Goal: Task Accomplishment & Management: Use online tool/utility

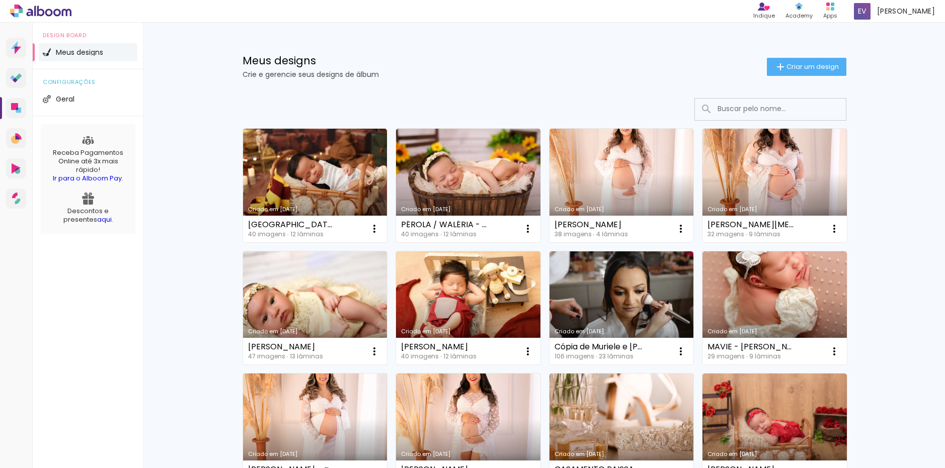
click at [752, 108] on input at bounding box center [783, 109] width 143 height 21
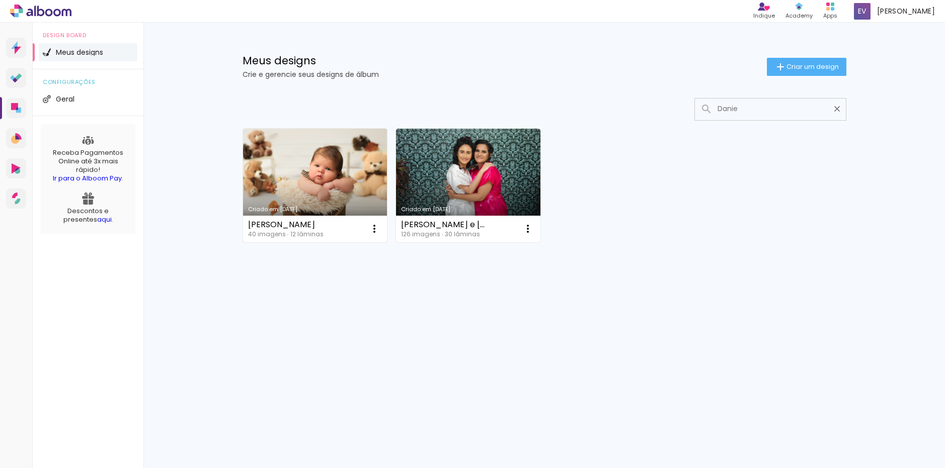
type input "Danie"
type paper-input "Danie"
click at [294, 183] on link "Criado em [DATE]" at bounding box center [315, 186] width 144 height 114
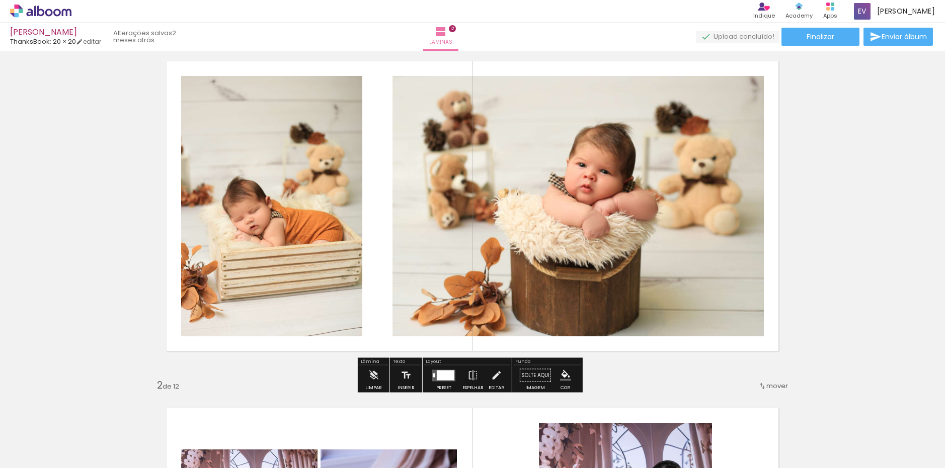
scroll to position [50, 0]
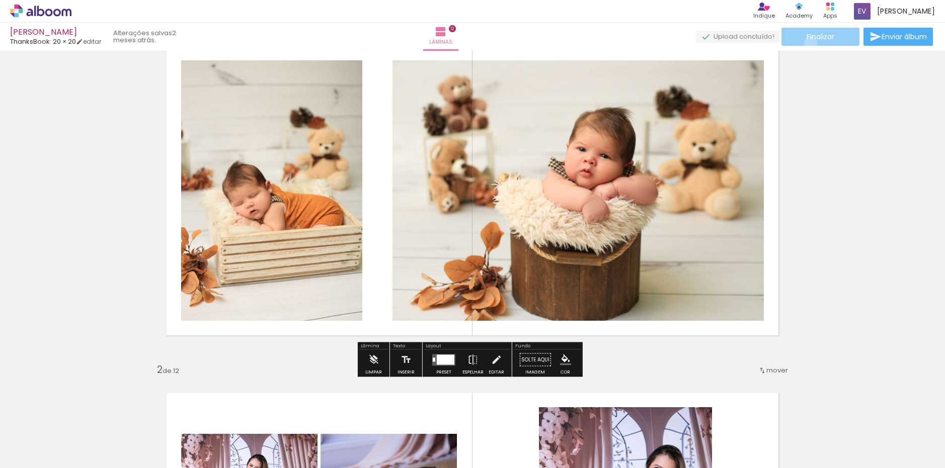
click at [807, 43] on paper-button "Finalizar" at bounding box center [820, 37] width 78 height 18
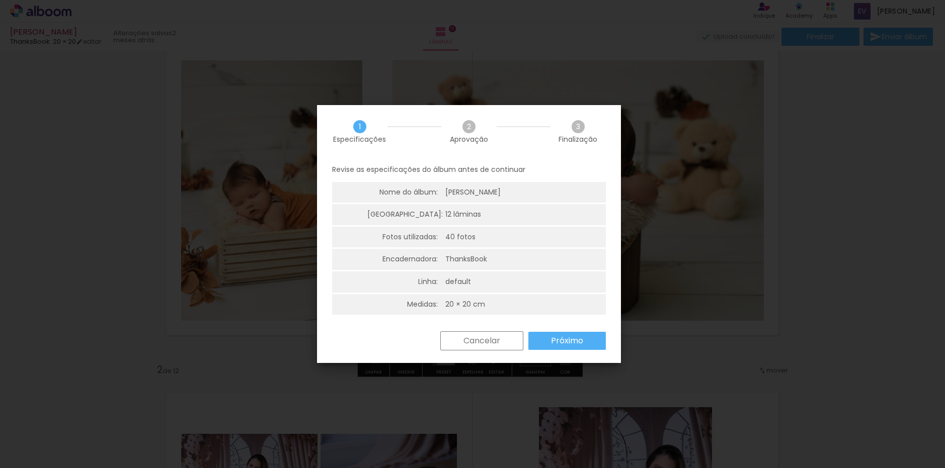
click at [0, 0] on slot "Próximo" at bounding box center [0, 0] width 0 height 0
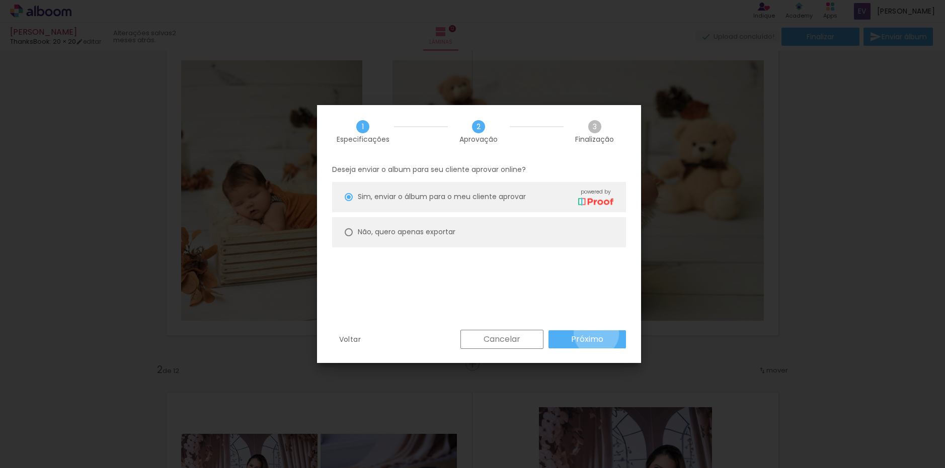
click at [0, 0] on slot "Próximo" at bounding box center [0, 0] width 0 height 0
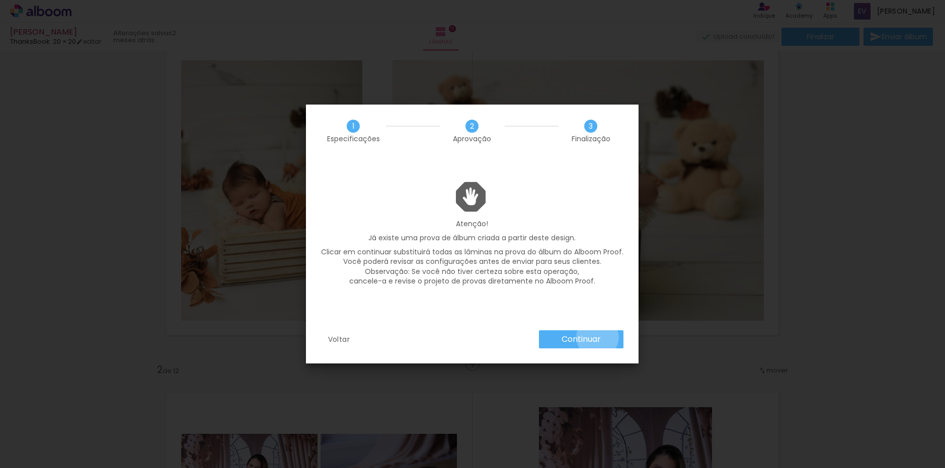
click at [0, 0] on slot "Continuar" at bounding box center [0, 0] width 0 height 0
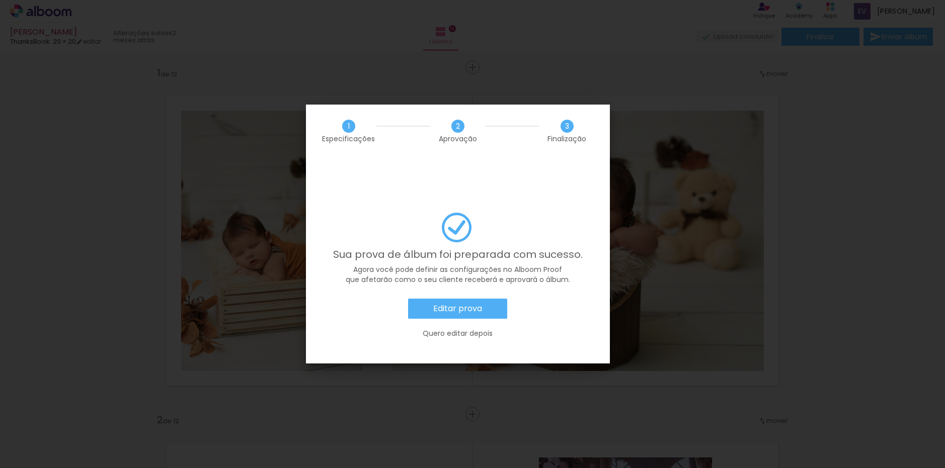
scroll to position [50, 0]
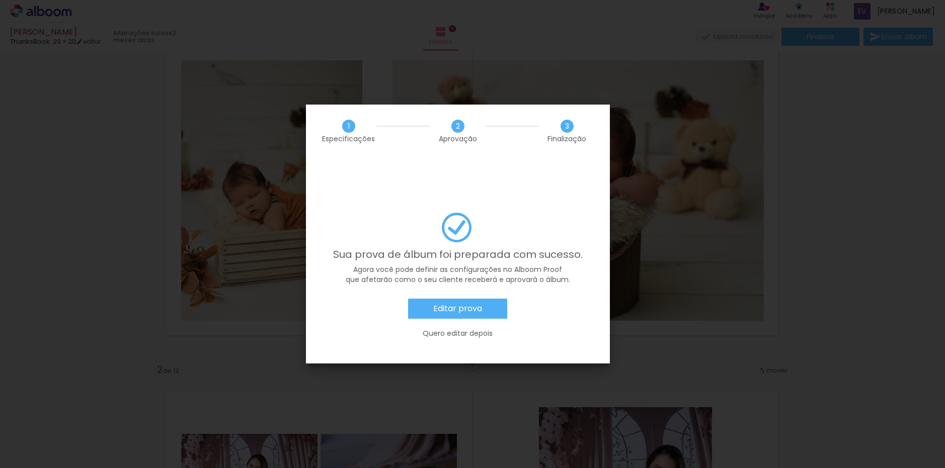
click at [0, 0] on slot "Quero editar depois" at bounding box center [0, 0] width 0 height 0
